Goal: Transaction & Acquisition: Download file/media

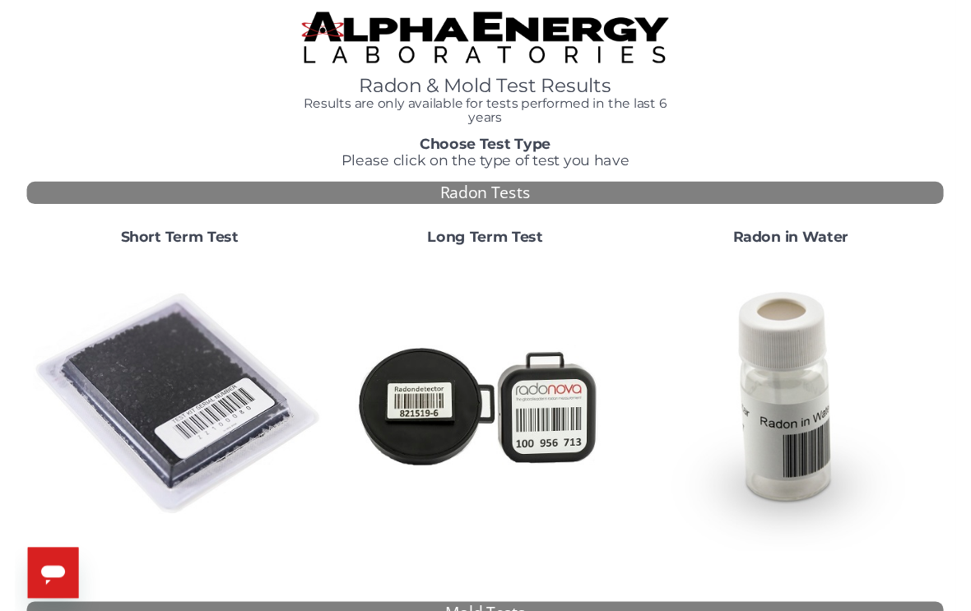
scroll to position [20, 0]
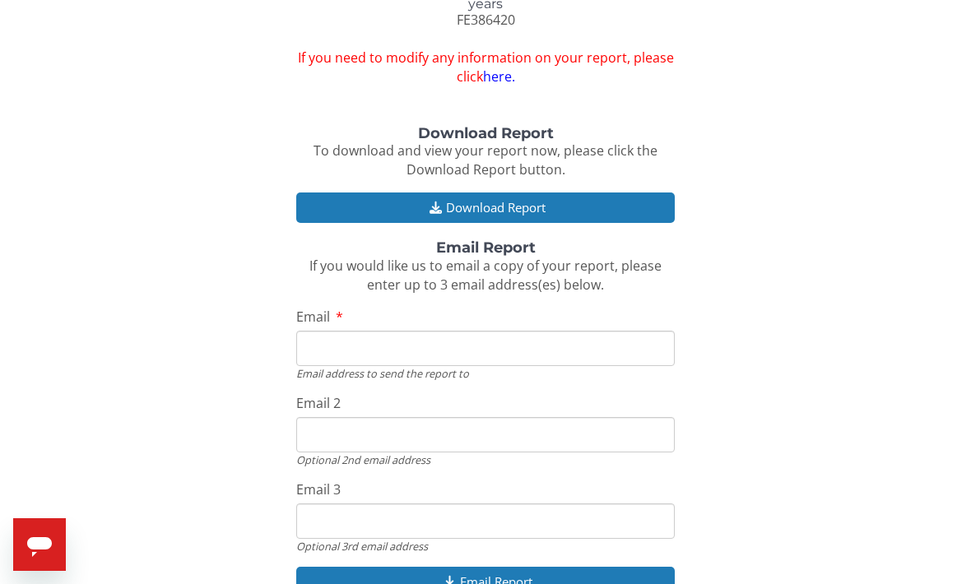
scroll to position [125, 0]
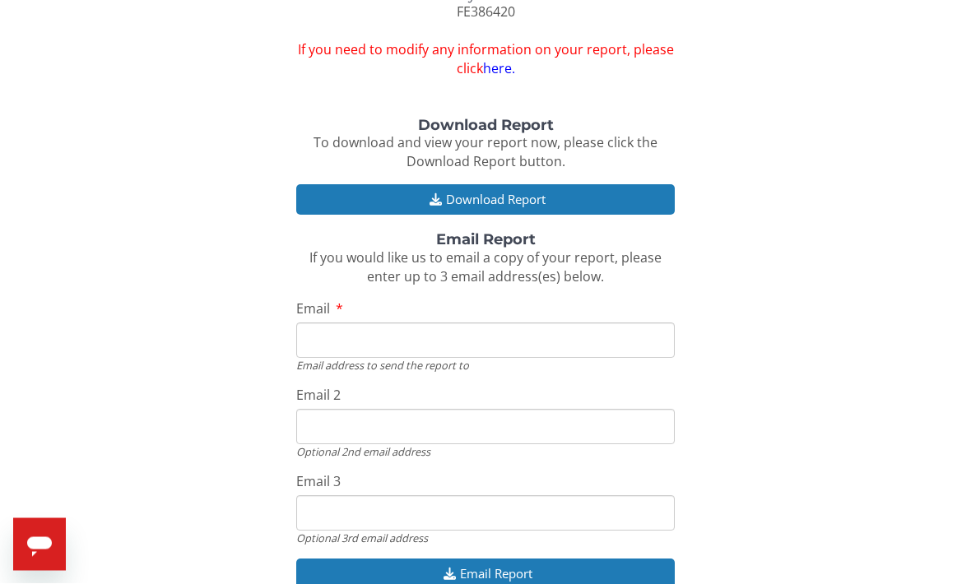
click at [532, 205] on button "Download Report" at bounding box center [485, 200] width 379 height 30
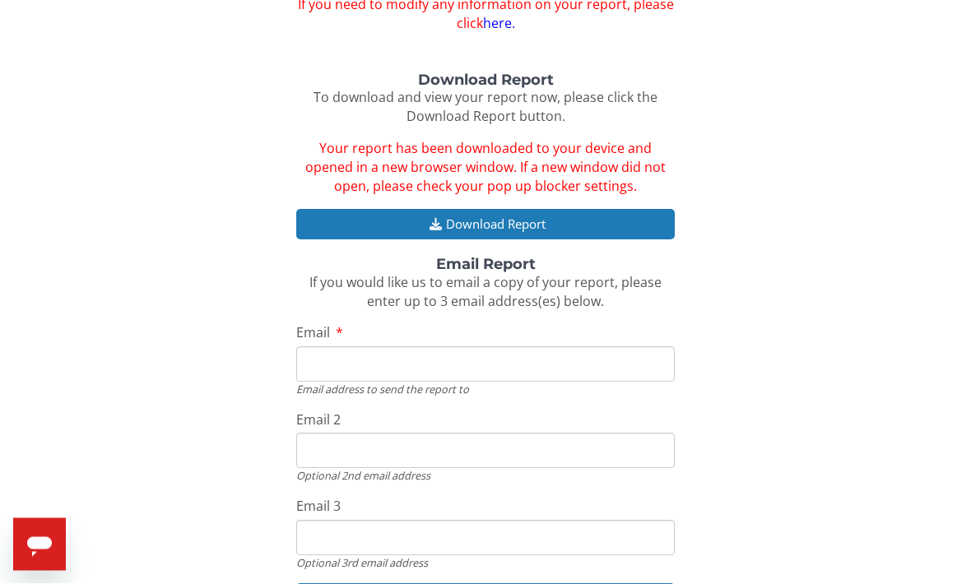
scroll to position [193, 0]
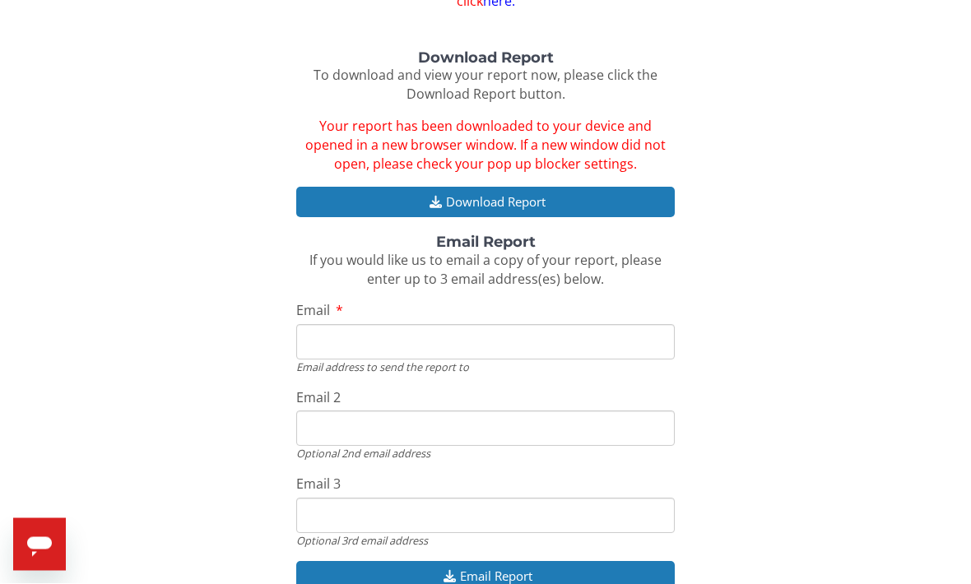
click at [484, 570] on button "Email Report" at bounding box center [485, 577] width 379 height 30
